Goal: Task Accomplishment & Management: Use online tool/utility

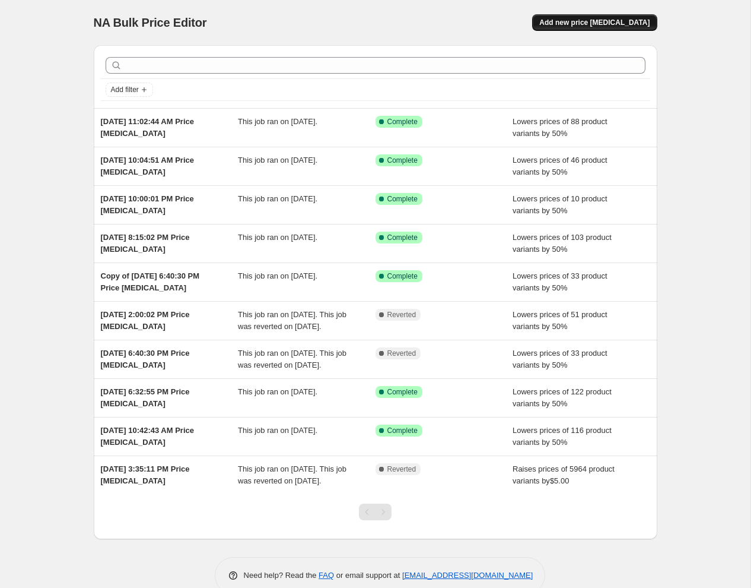
click at [566, 18] on span "Add new price [MEDICAL_DATA]" at bounding box center [595, 22] width 110 height 9
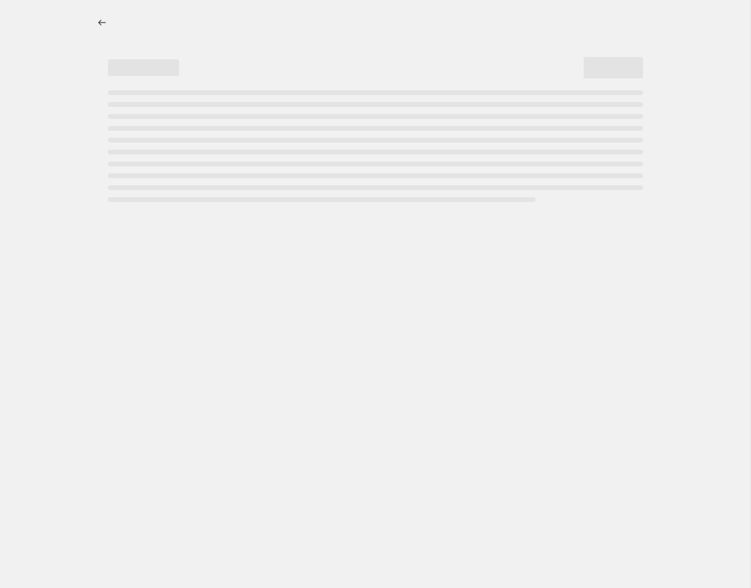
select select "percentage"
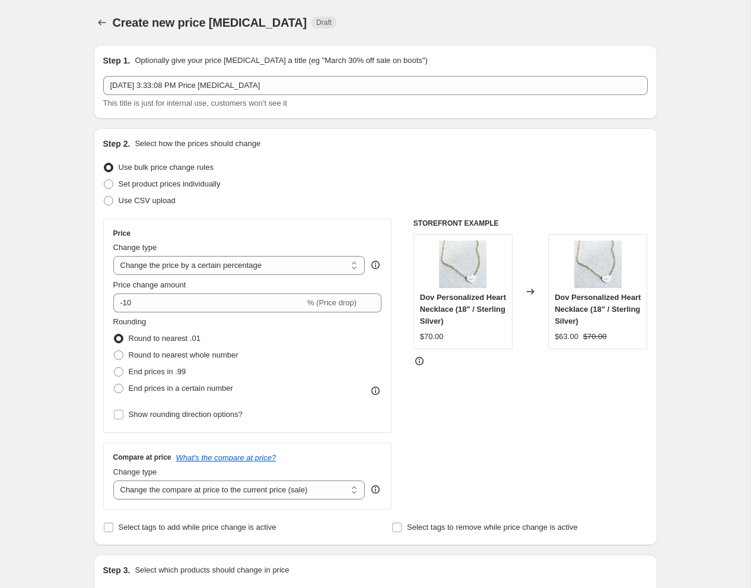
scroll to position [87, 0]
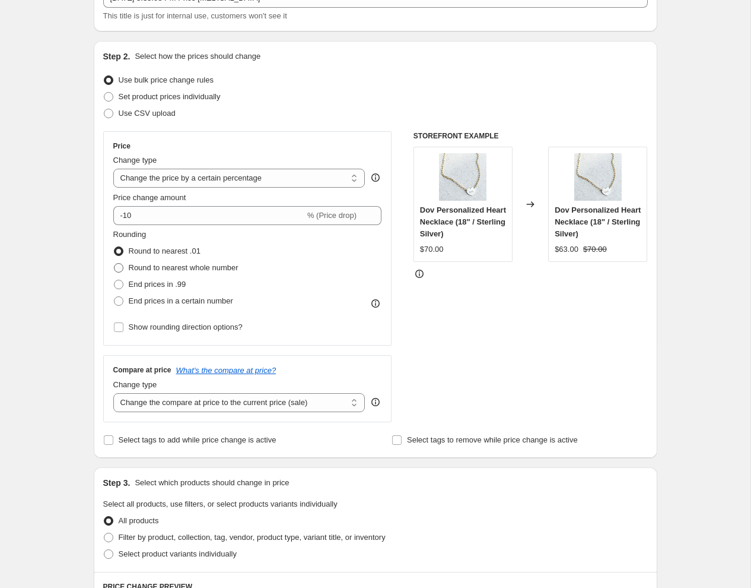
click at [237, 273] on label "Round to nearest whole number" at bounding box center [175, 267] width 125 height 17
click at [115, 264] on input "Round to nearest whole number" at bounding box center [114, 263] width 1 height 1
radio input "true"
click at [237, 271] on span "Round to nearest whole number" at bounding box center [184, 267] width 110 height 9
click at [115, 264] on input "Round to nearest whole number" at bounding box center [114, 263] width 1 height 1
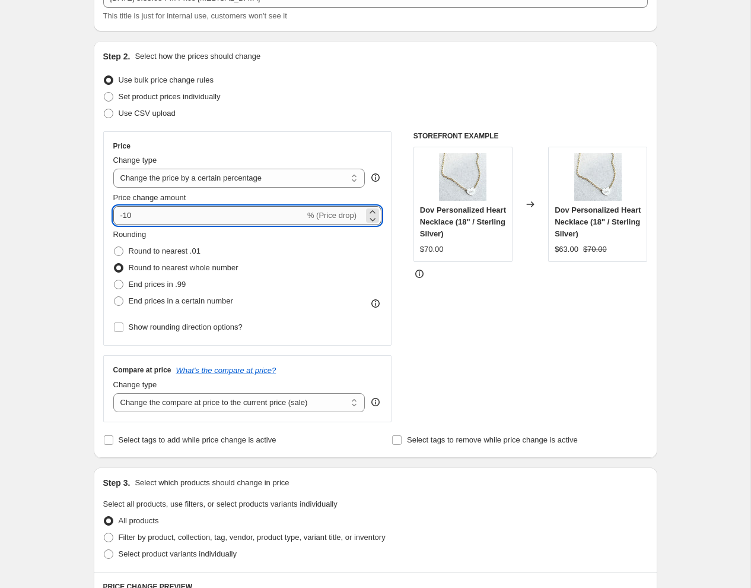
click at [170, 217] on input "-10" at bounding box center [209, 215] width 192 height 19
type input "-1"
type input "-50"
click at [206, 407] on select "Change the compare at price to the current price (sale) Change the compare at p…" at bounding box center [239, 402] width 252 height 19
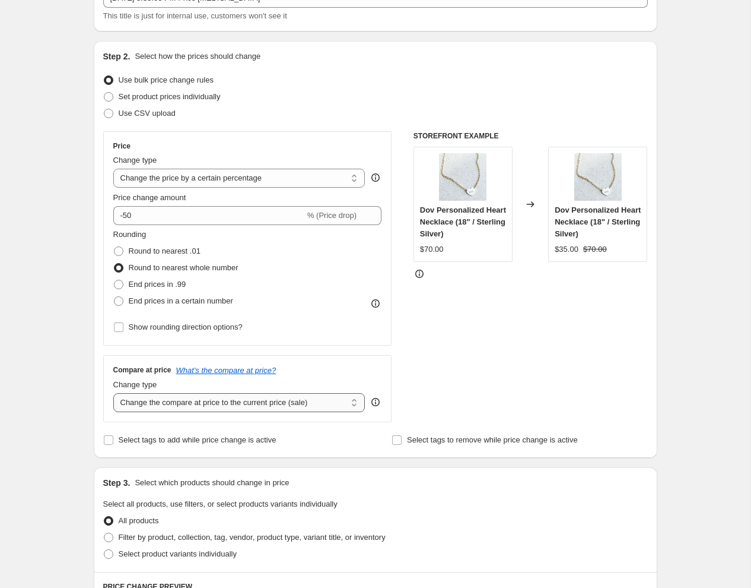
select select "remove"
click at [113, 393] on select "Change the compare at price to the current price (sale) Change the compare at p…" at bounding box center [239, 402] width 252 height 19
click at [301, 318] on div "Rounding Round to nearest .01 Round to nearest whole number End prices in .99 E…" at bounding box center [247, 282] width 269 height 107
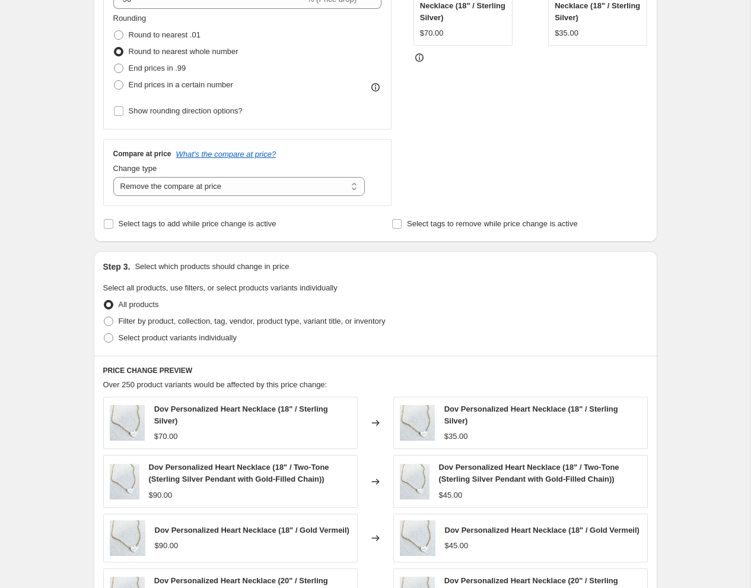
scroll to position [306, 0]
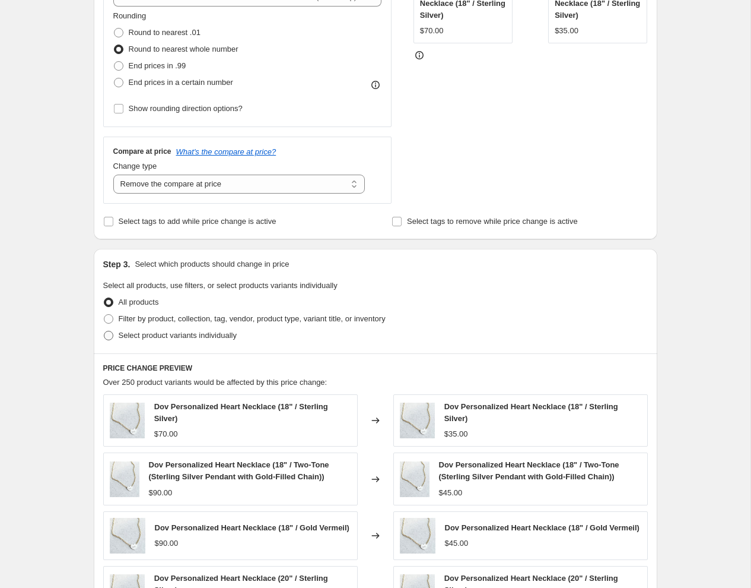
click at [107, 332] on span at bounding box center [108, 335] width 9 height 9
click at [104, 331] on input "Select product variants individually" at bounding box center [104, 331] width 1 height 1
radio input "true"
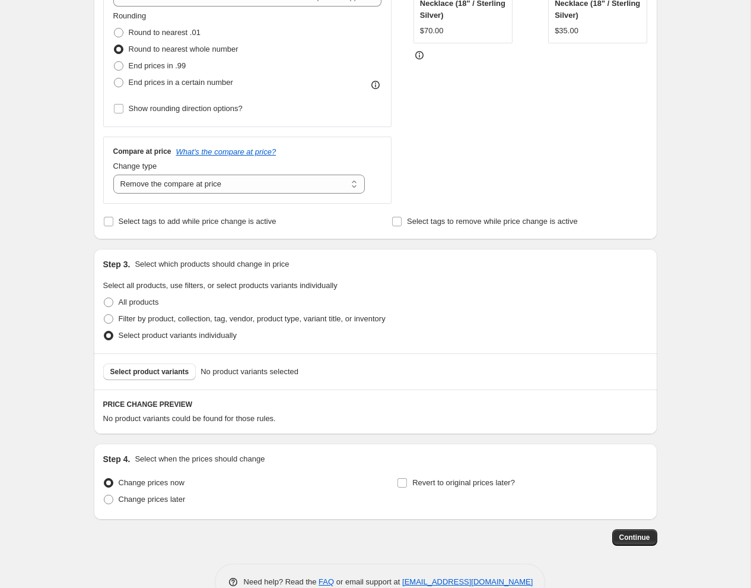
scroll to position [334, 0]
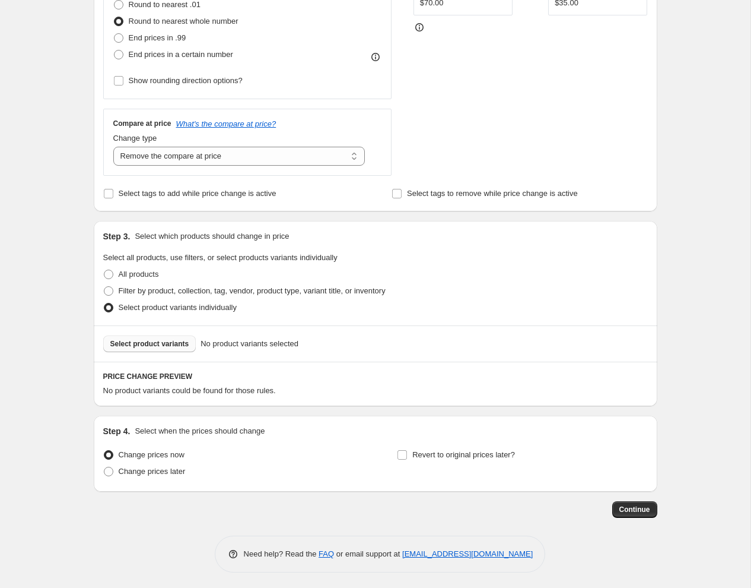
click at [188, 346] on span "Select product variants" at bounding box center [149, 343] width 79 height 9
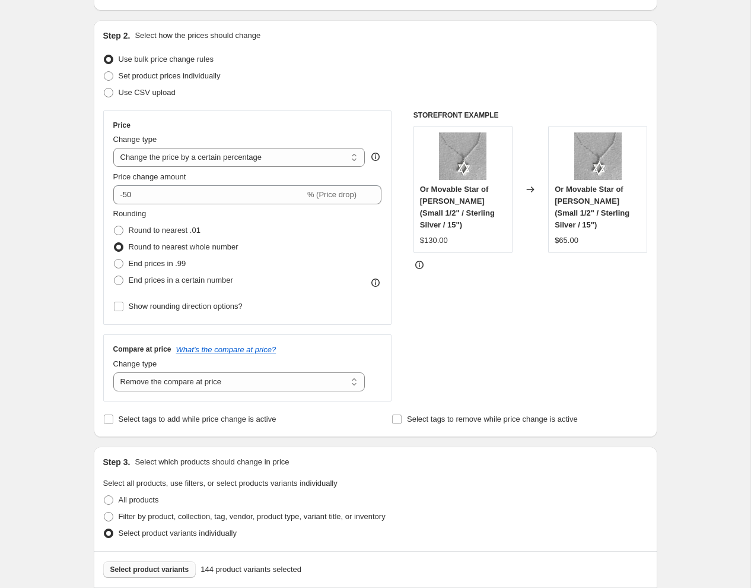
scroll to position [105, 0]
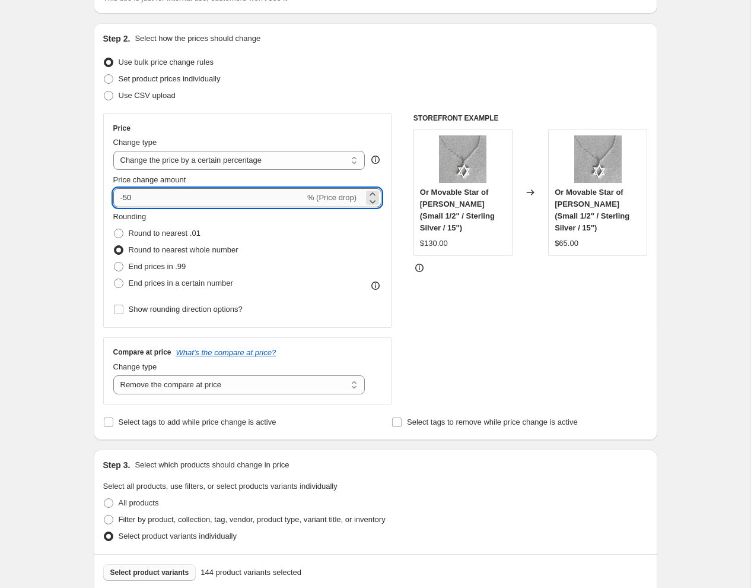
click at [154, 194] on input "-50" at bounding box center [209, 197] width 192 height 19
type input "-5"
type input "-40"
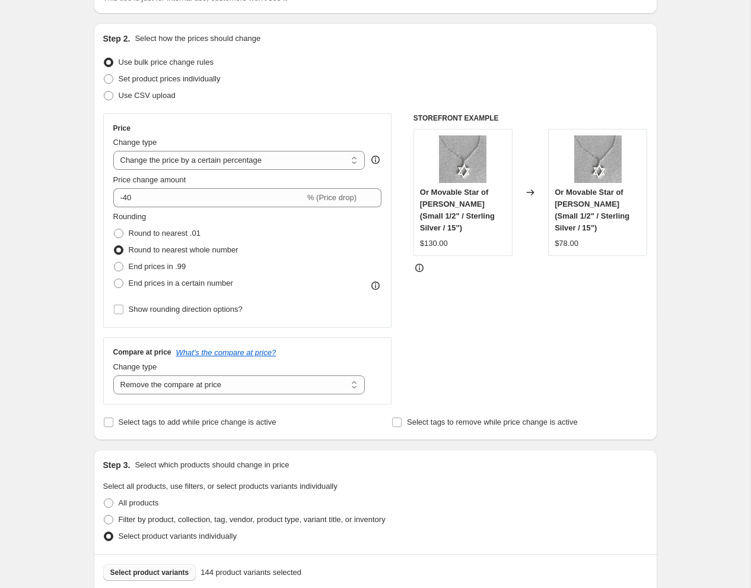
click at [310, 245] on div "Rounding Round to nearest .01 Round to nearest whole number End prices in .99 E…" at bounding box center [247, 251] width 269 height 81
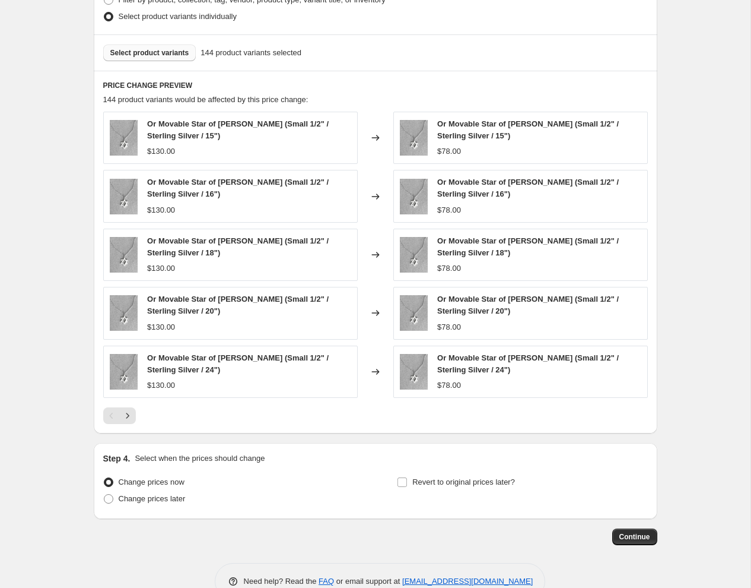
scroll to position [650, 0]
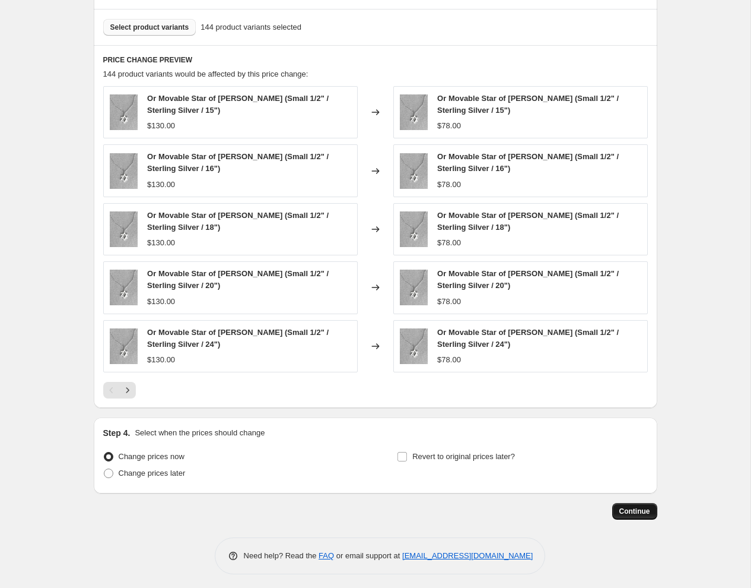
click at [630, 506] on span "Continue" at bounding box center [635, 510] width 31 height 9
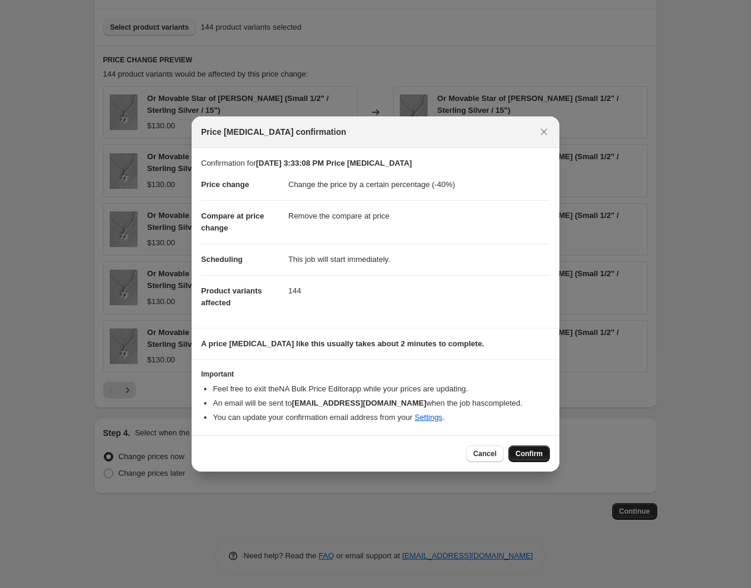
click at [530, 455] on span "Confirm" at bounding box center [529, 453] width 27 height 9
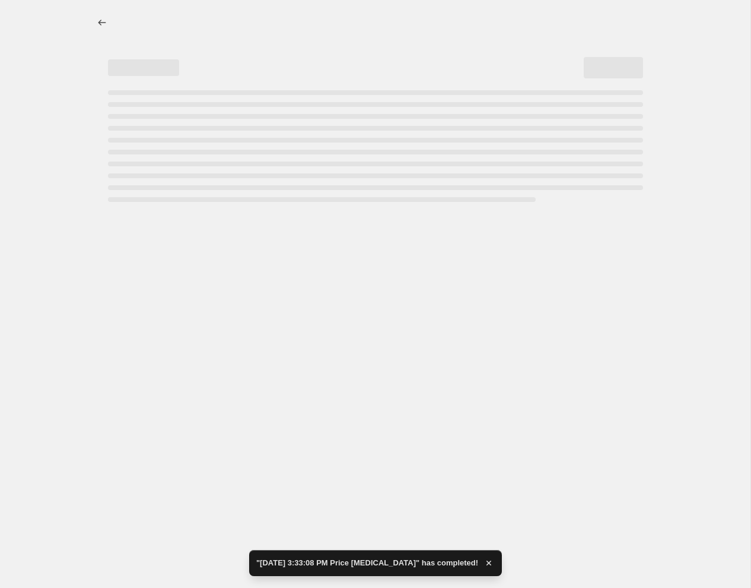
select select "percentage"
select select "remove"
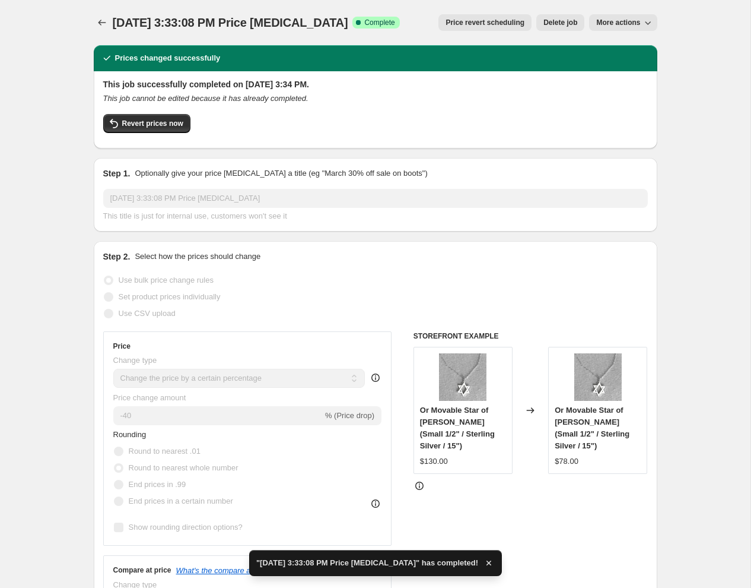
scroll to position [10, 0]
